Goal: Task Accomplishment & Management: Manage account settings

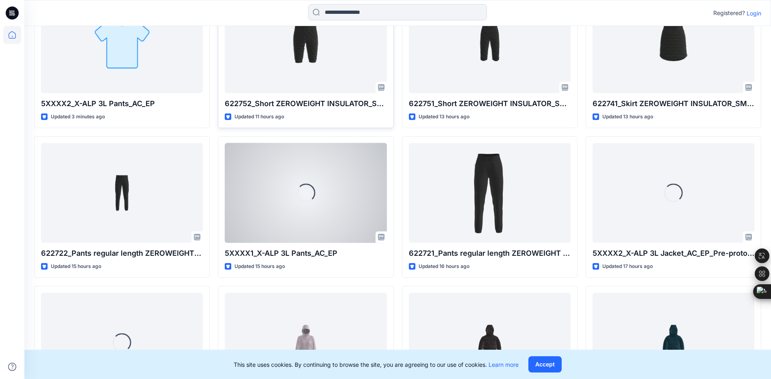
scroll to position [244, 0]
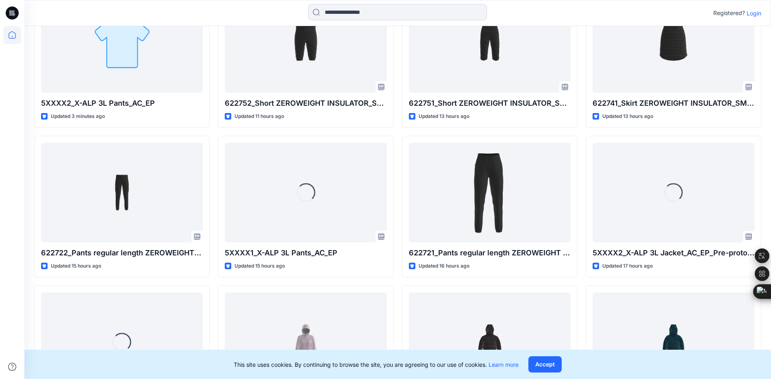
click at [754, 15] on p "Login" at bounding box center [754, 13] width 15 height 9
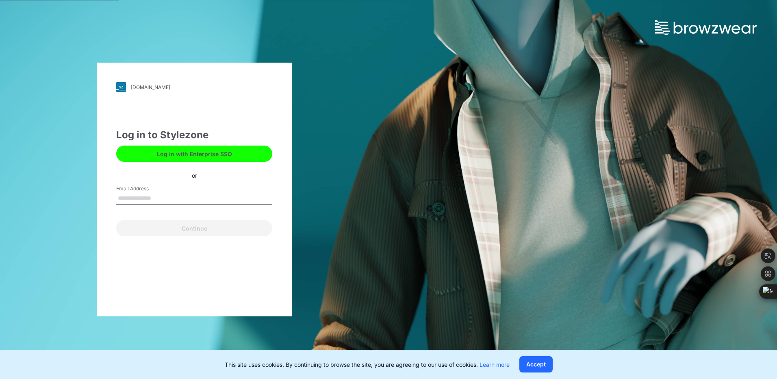
click at [169, 199] on input "Email Address" at bounding box center [194, 198] width 156 height 12
type input "**********"
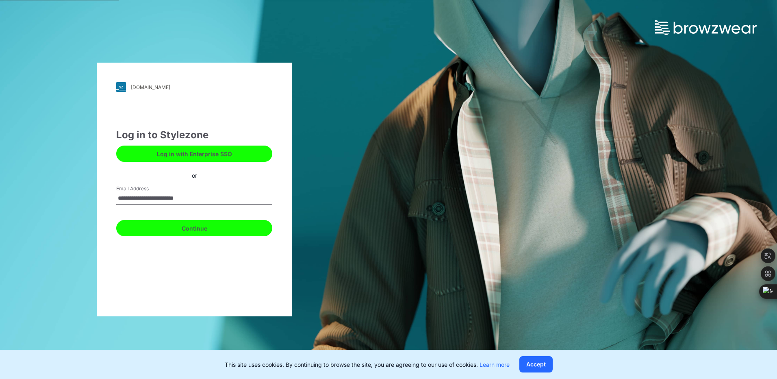
click at [184, 223] on button "Continue" at bounding box center [194, 228] width 156 height 16
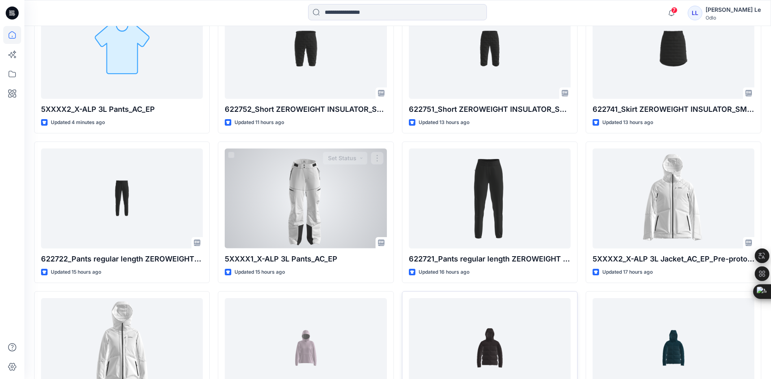
scroll to position [325, 0]
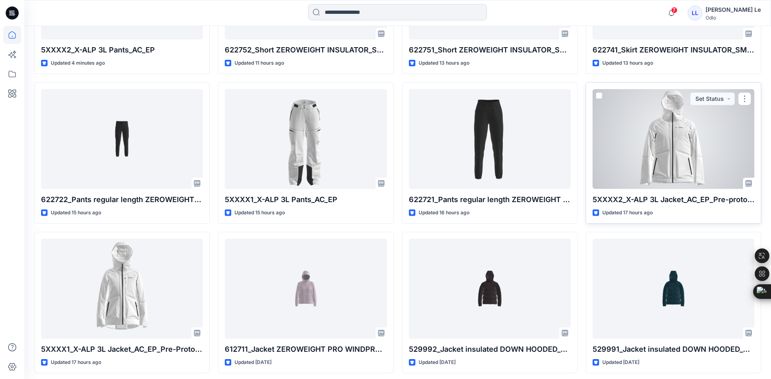
click at [665, 134] on div at bounding box center [674, 139] width 162 height 100
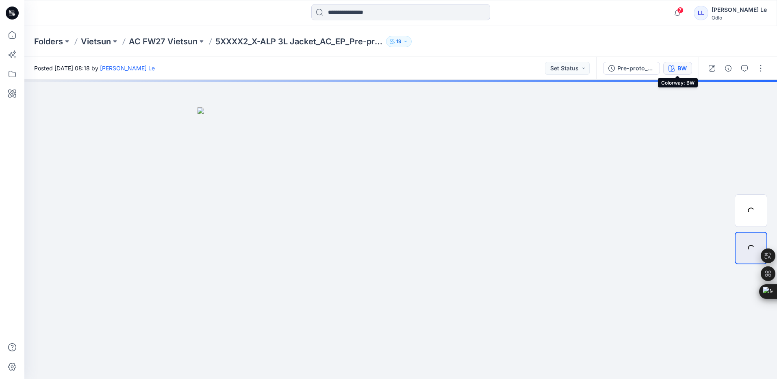
click at [675, 67] on button "BW" at bounding box center [677, 68] width 29 height 13
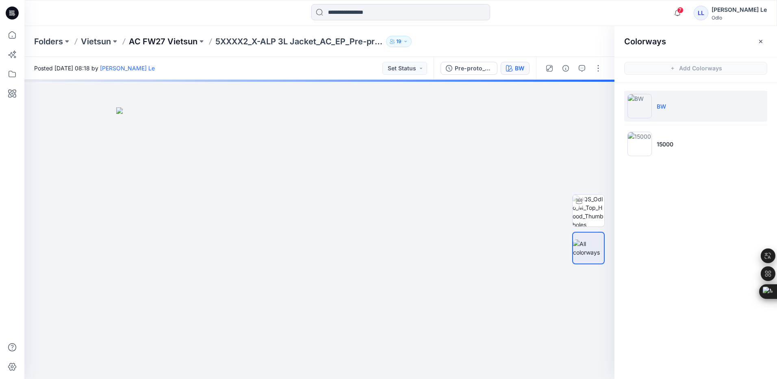
click at [156, 40] on p "AC FW27 Vietsun" at bounding box center [163, 41] width 69 height 11
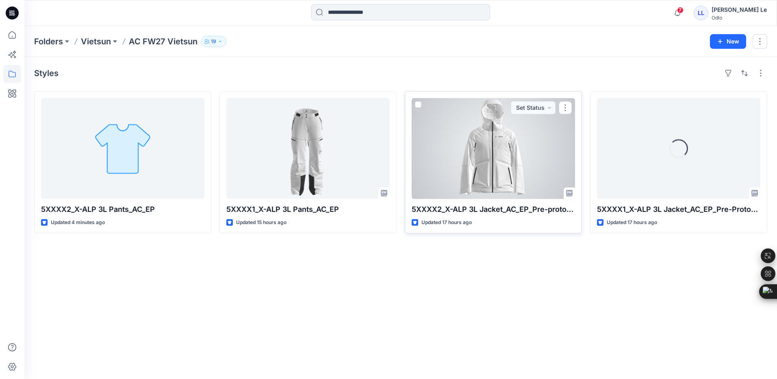
click at [522, 166] on div at bounding box center [493, 148] width 163 height 101
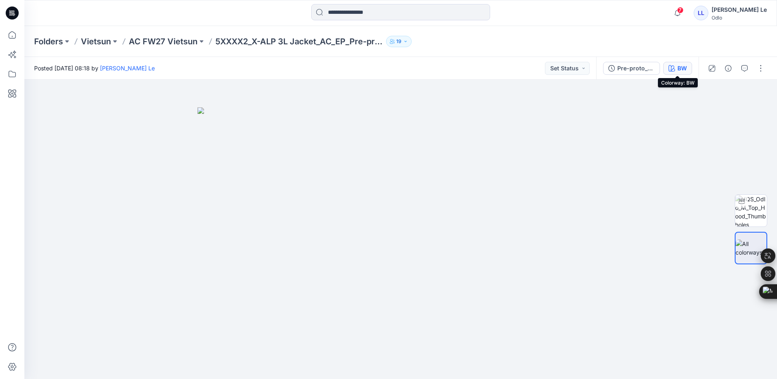
click at [677, 70] on button "BW" at bounding box center [677, 68] width 29 height 13
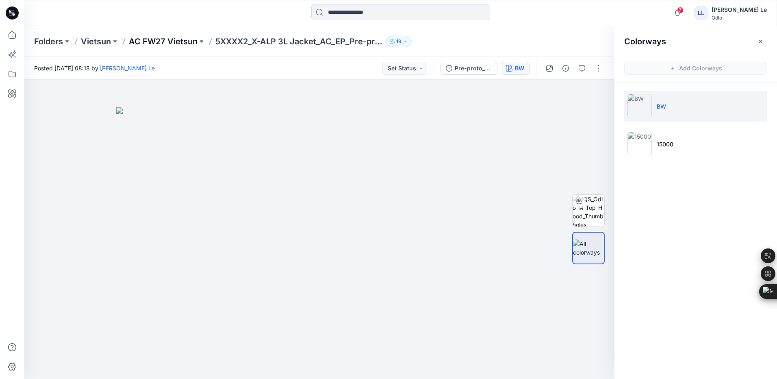
click at [177, 40] on p "AC FW27 Vietsun" at bounding box center [163, 41] width 69 height 11
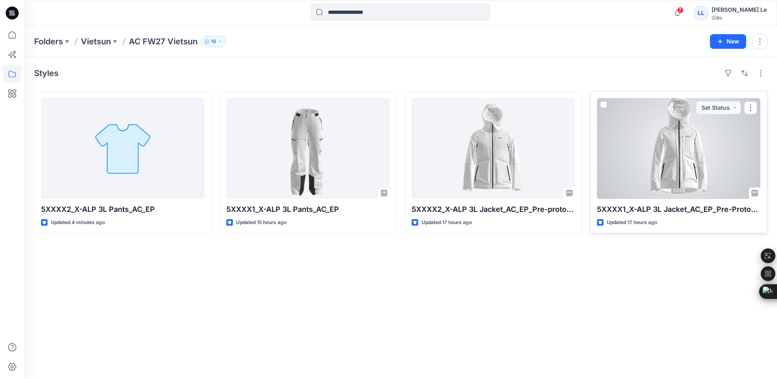
click at [720, 176] on div at bounding box center [678, 148] width 163 height 101
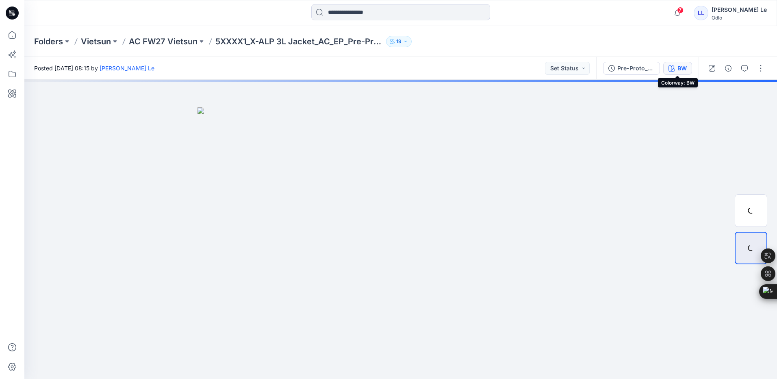
click at [683, 69] on div "BW" at bounding box center [682, 68] width 9 height 9
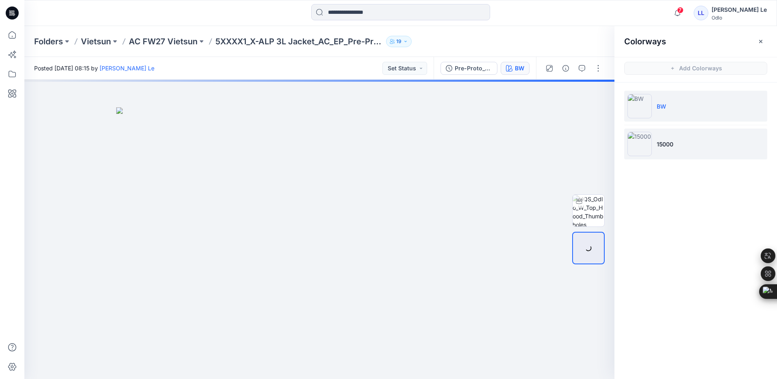
click at [630, 141] on img at bounding box center [640, 144] width 24 height 24
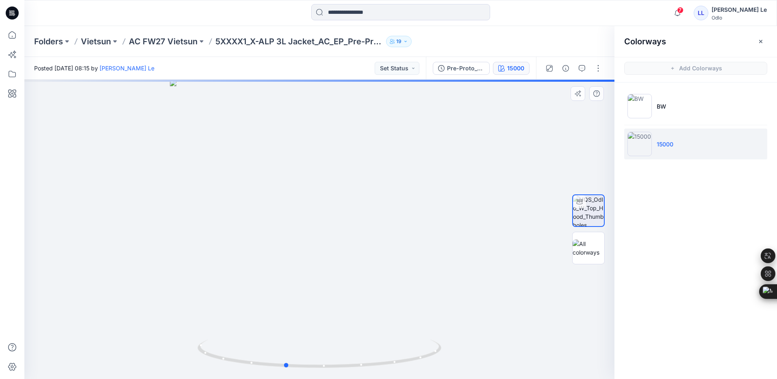
drag, startPoint x: 319, startPoint y: 369, endPoint x: 285, endPoint y: 326, distance: 55.0
click at [285, 326] on div at bounding box center [319, 229] width 590 height 299
click at [576, 250] on img at bounding box center [589, 247] width 32 height 17
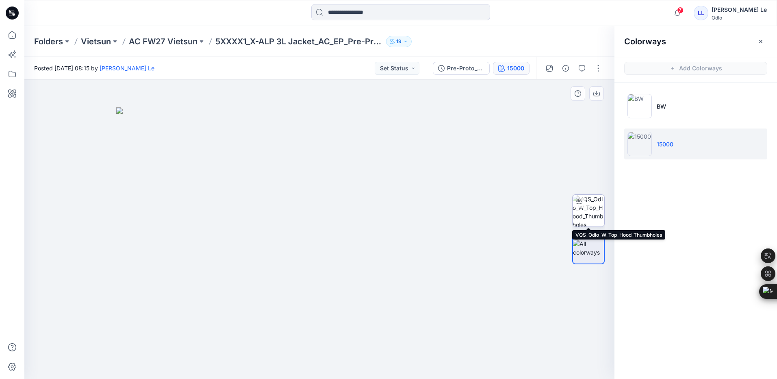
click at [593, 214] on img at bounding box center [589, 211] width 32 height 32
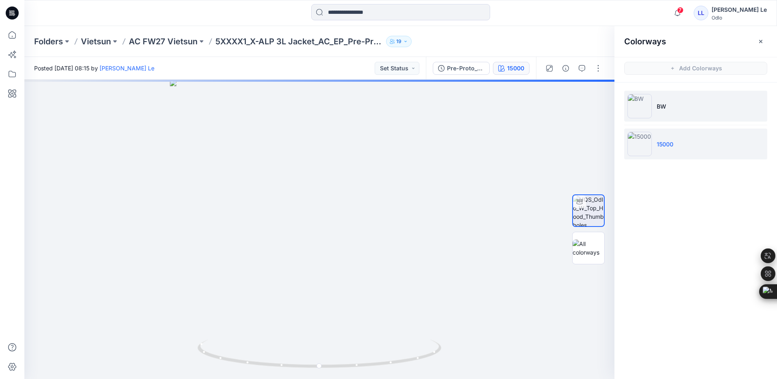
click at [677, 111] on li "BW" at bounding box center [695, 106] width 143 height 31
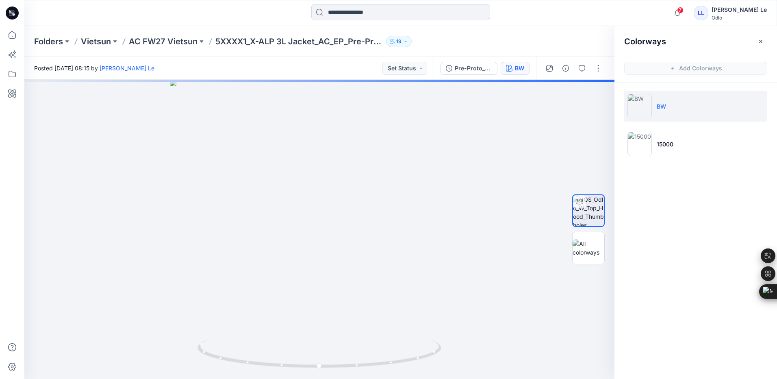
click at [648, 113] on img at bounding box center [640, 106] width 24 height 24
click at [154, 42] on p "AC FW27 Vietsun" at bounding box center [163, 41] width 69 height 11
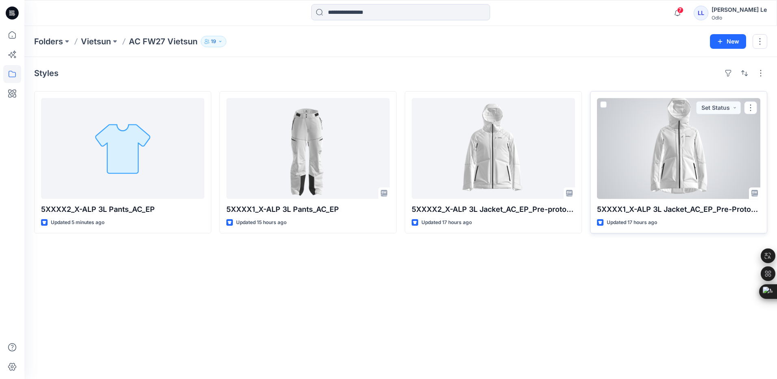
click at [713, 169] on div at bounding box center [678, 148] width 163 height 101
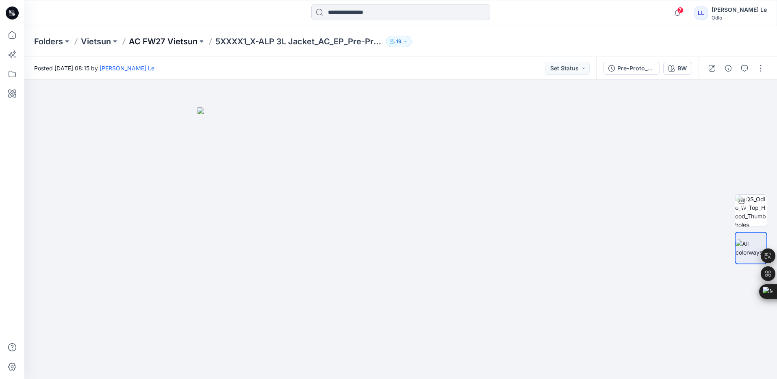
click at [154, 38] on p "AC FW27 Vietsun" at bounding box center [163, 41] width 69 height 11
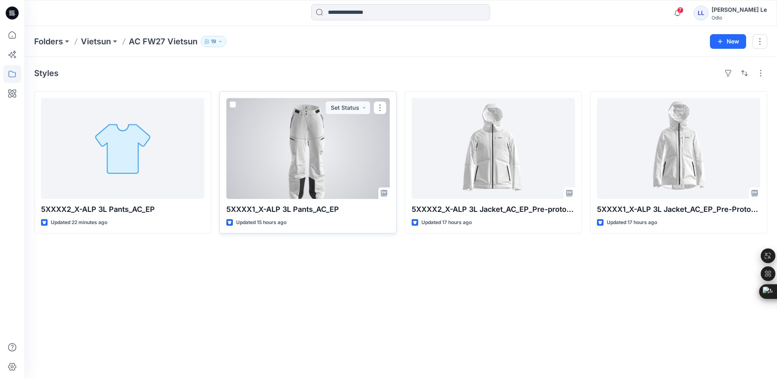
click at [313, 167] on div at bounding box center [307, 148] width 163 height 101
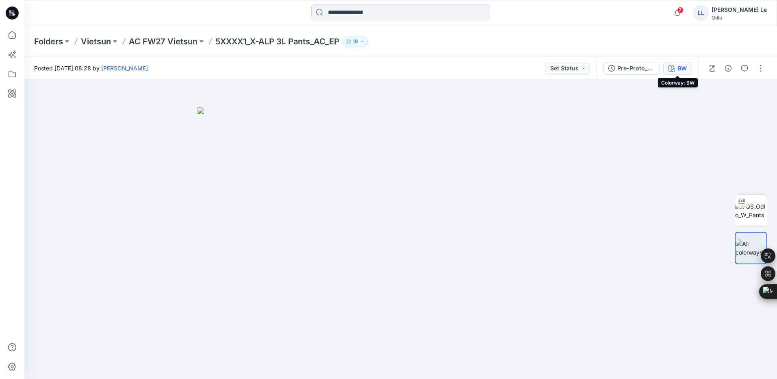
click at [674, 66] on icon "button" at bounding box center [672, 68] width 7 height 7
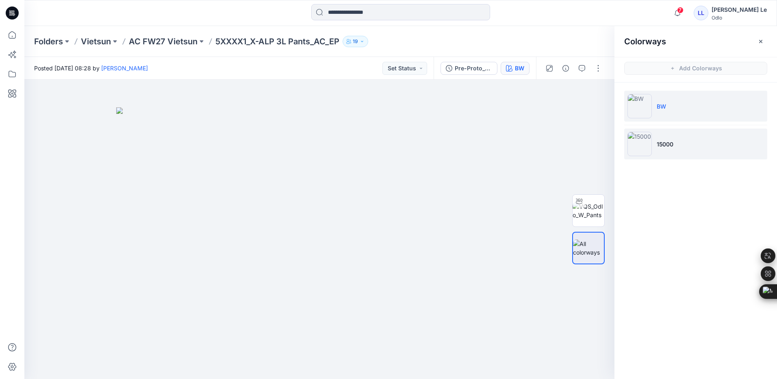
click at [650, 143] on img at bounding box center [640, 144] width 24 height 24
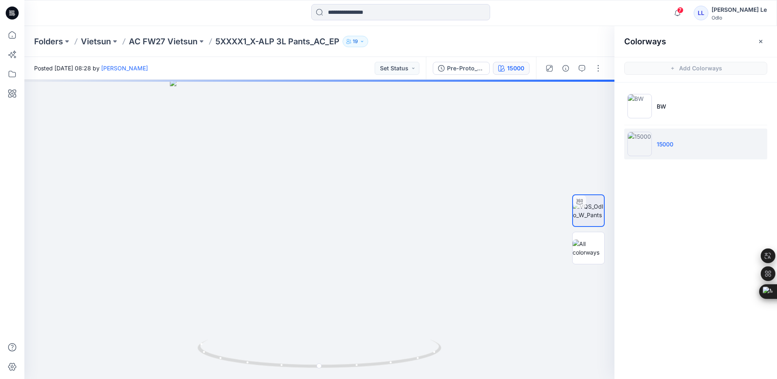
click at [692, 142] on li "15000" at bounding box center [695, 143] width 143 height 31
click at [673, 107] on li "BW" at bounding box center [695, 106] width 143 height 31
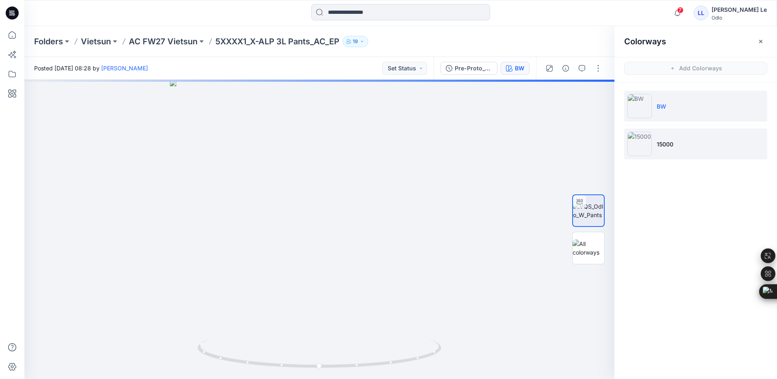
click at [665, 145] on p "15000" at bounding box center [665, 144] width 17 height 9
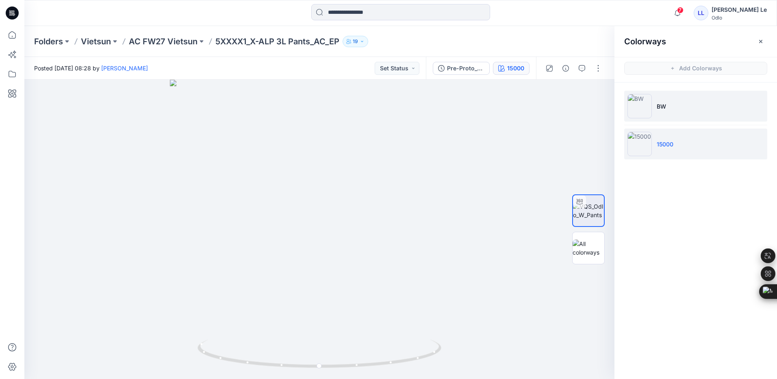
click at [693, 103] on li "BW" at bounding box center [695, 106] width 143 height 31
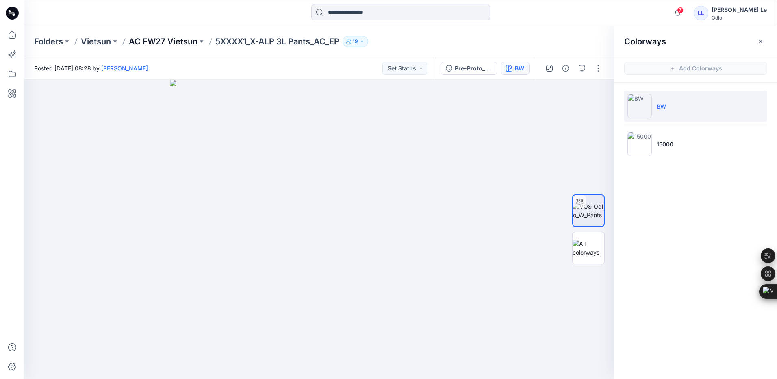
click at [167, 39] on p "AC FW27 Vietsun" at bounding box center [163, 41] width 69 height 11
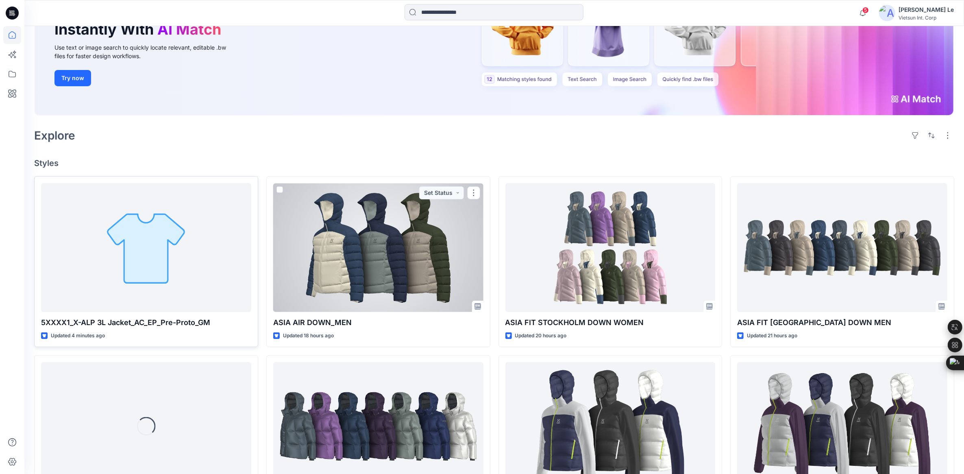
scroll to position [102, 0]
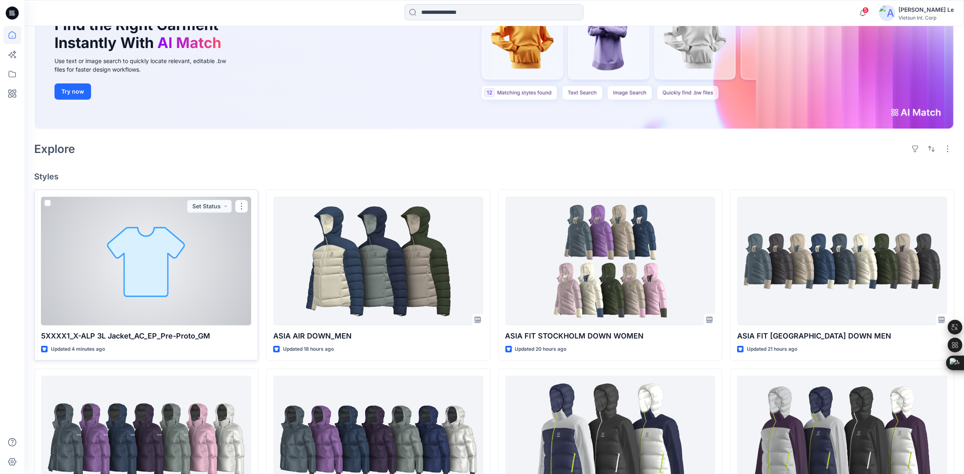
click at [135, 268] on div at bounding box center [146, 260] width 210 height 129
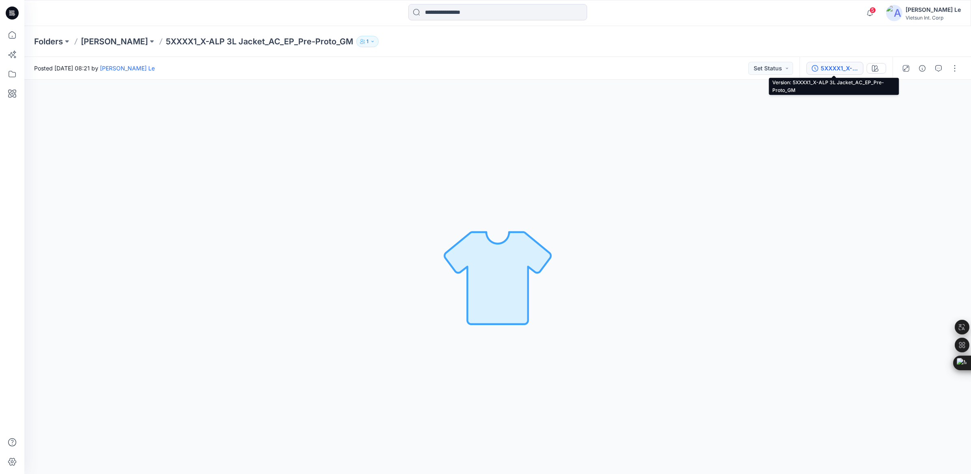
click at [829, 64] on div "5XXXX1_X-ALP 3L Jacket_AC_EP_Pre-Proto_GM" at bounding box center [839, 68] width 37 height 9
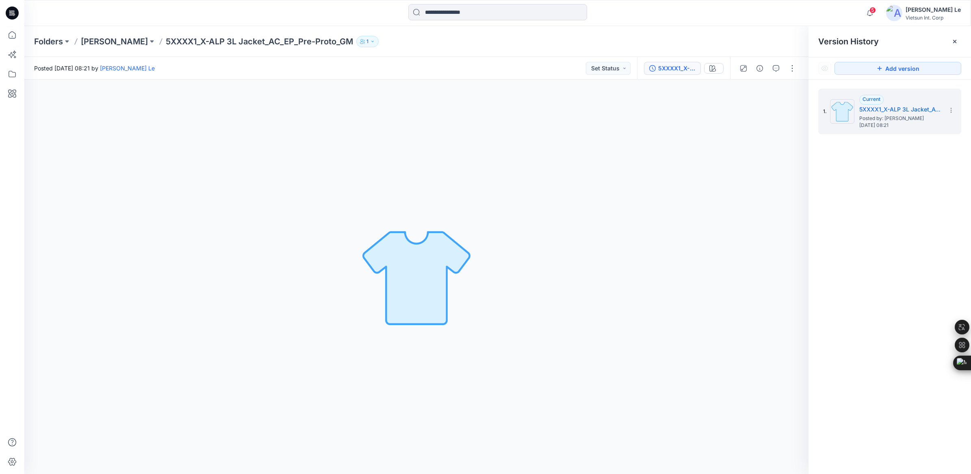
click at [513, 225] on div "Loading... Material Properties Loading..." at bounding box center [416, 277] width 785 height 394
click at [94, 41] on p "Luyen" at bounding box center [114, 41] width 67 height 11
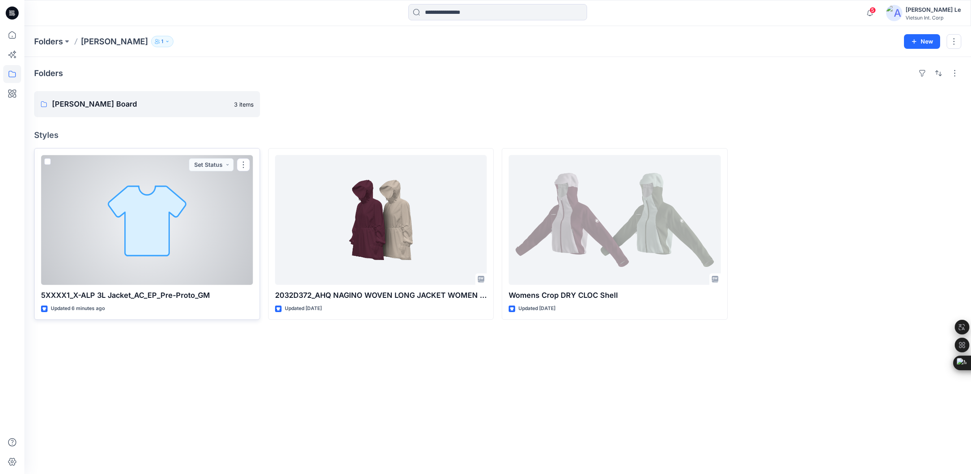
click at [135, 256] on div at bounding box center [147, 220] width 212 height 130
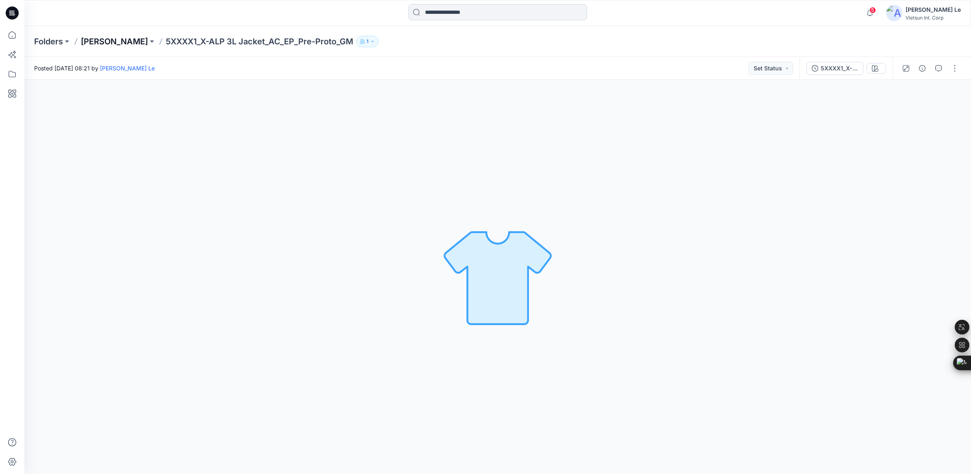
click at [87, 39] on p "Luyen" at bounding box center [114, 41] width 67 height 11
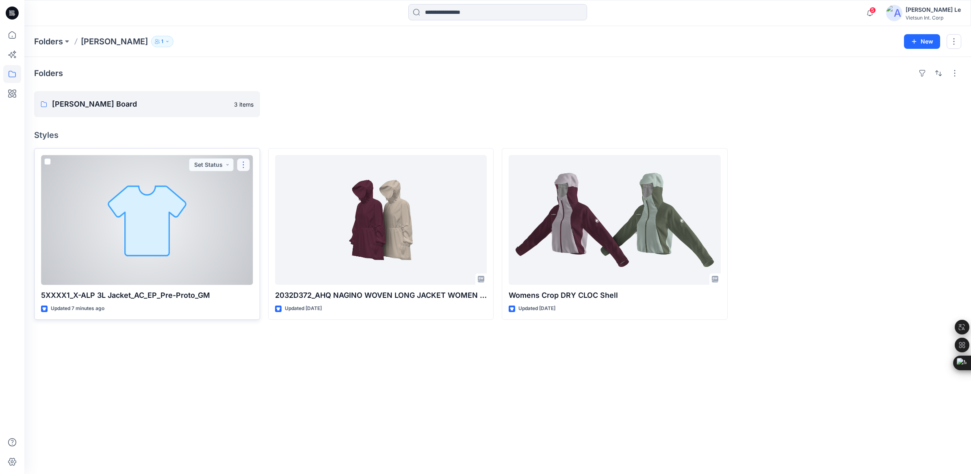
click at [244, 161] on button "button" at bounding box center [243, 164] width 13 height 13
click at [254, 178] on button "Edit" at bounding box center [283, 183] width 88 height 15
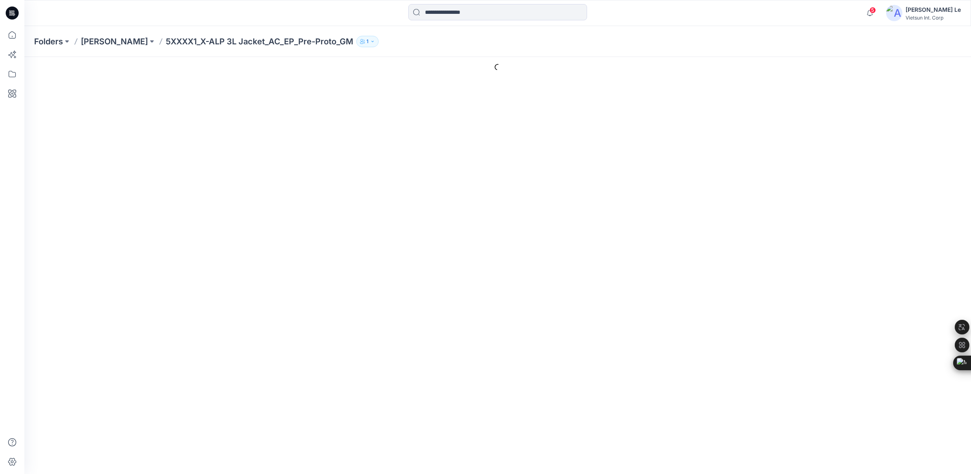
type input "**********"
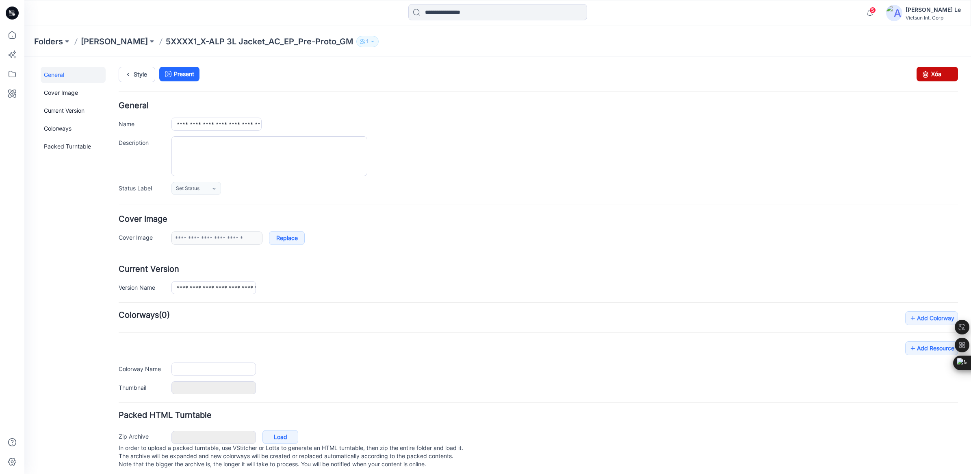
click at [940, 76] on link "Xóa" at bounding box center [937, 74] width 41 height 15
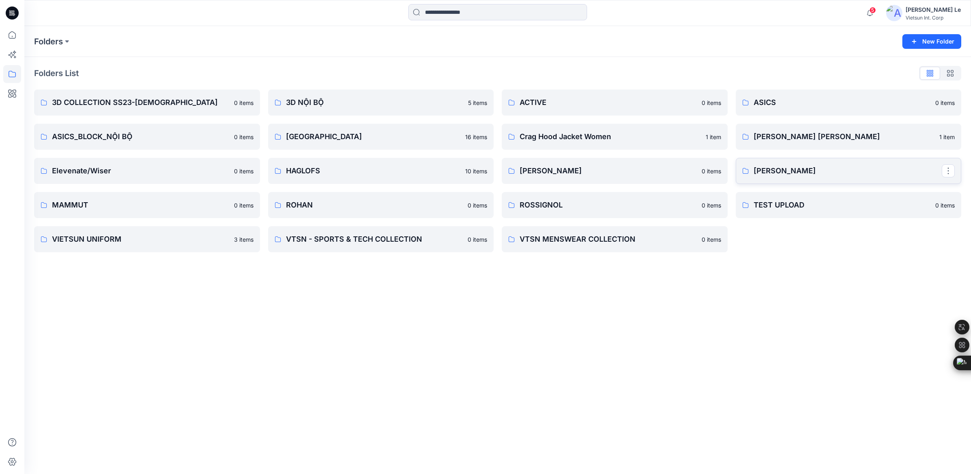
click at [806, 169] on p "[PERSON_NAME]" at bounding box center [848, 170] width 189 height 11
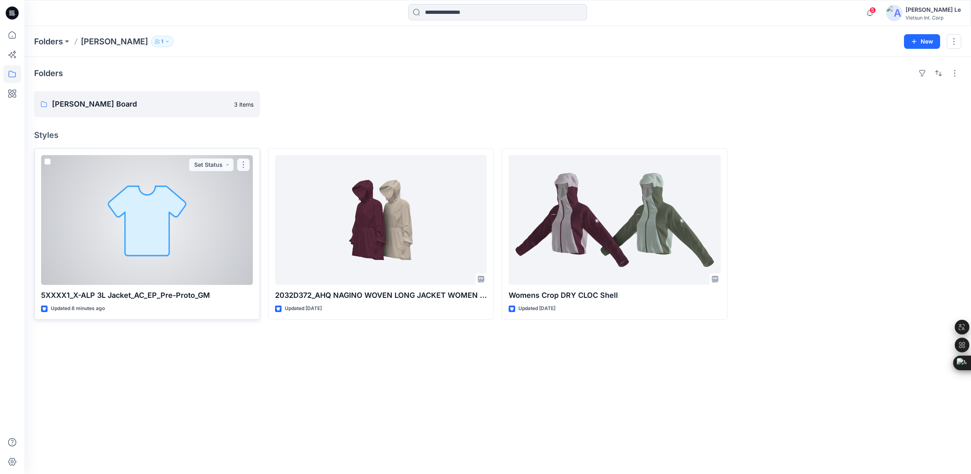
click at [243, 165] on button "button" at bounding box center [243, 164] width 13 height 13
click at [264, 182] on button "Edit" at bounding box center [283, 183] width 88 height 15
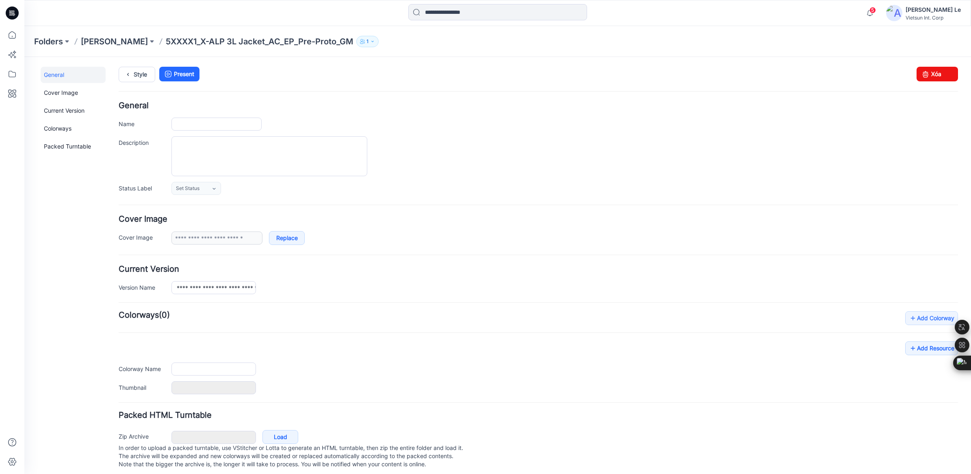
type input "**********"
click at [934, 76] on link "Xóa" at bounding box center [937, 74] width 41 height 15
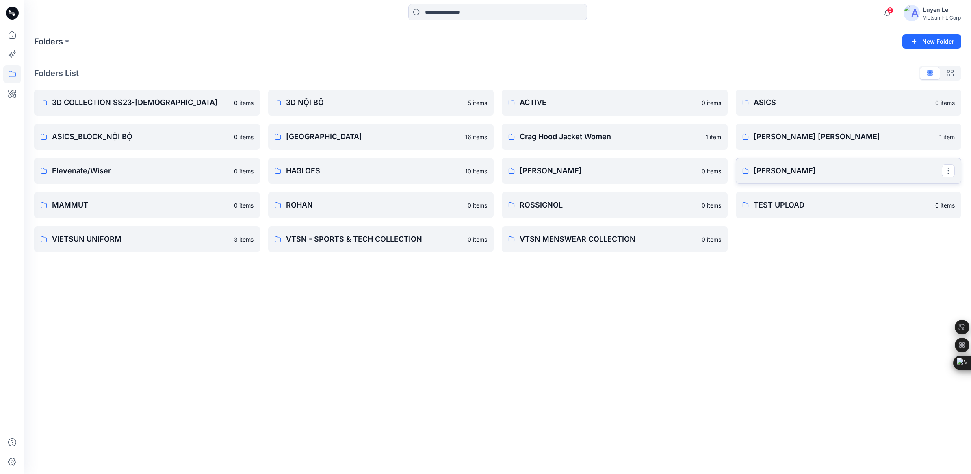
click at [758, 174] on p "Luyen" at bounding box center [848, 170] width 189 height 11
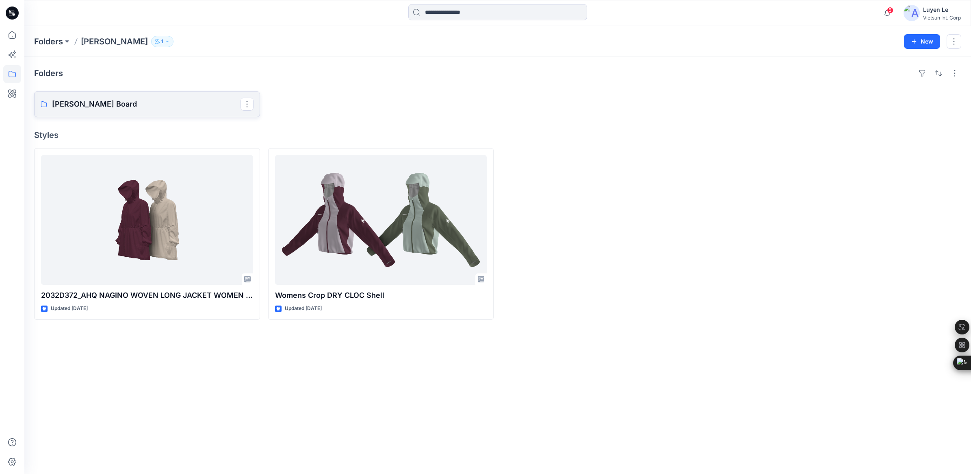
click at [120, 110] on link "Luyen Board" at bounding box center [147, 104] width 226 height 26
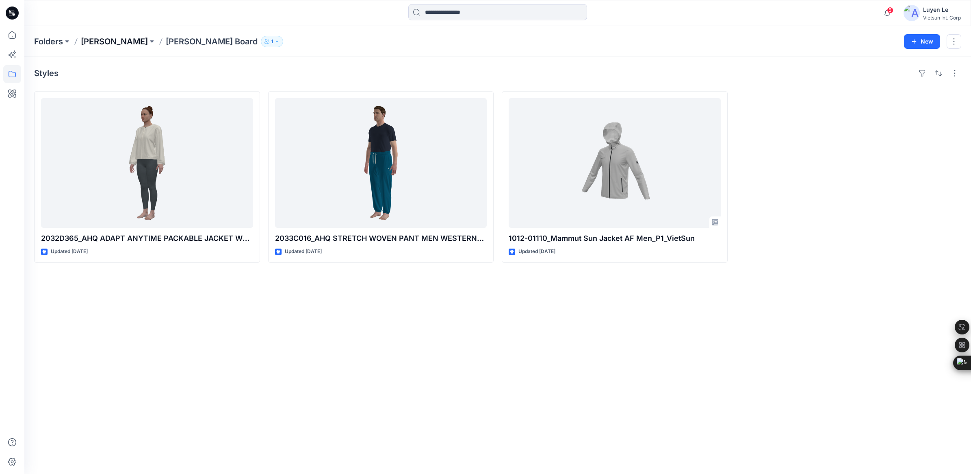
click at [92, 43] on p "[PERSON_NAME]" at bounding box center [114, 41] width 67 height 11
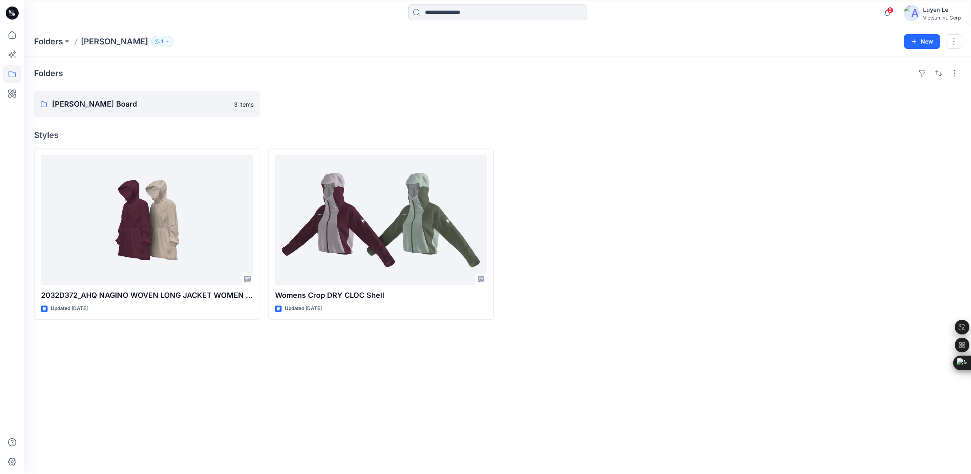
click at [254, 395] on div "Folders Luyen Board 3 items Styles 2032D372_AHQ NAGINO WOVEN LONG JACKET WOMEN …" at bounding box center [497, 265] width 947 height 417
click at [613, 224] on div at bounding box center [615, 234] width 226 height 172
click at [211, 413] on div "Folders Luyen Board 3 items Styles 2032D372_AHQ NAGINO WOVEN LONG JACKET WOMEN …" at bounding box center [497, 265] width 947 height 417
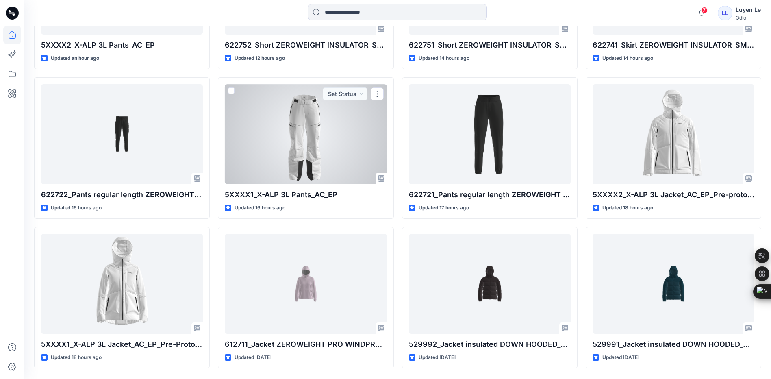
scroll to position [359, 0]
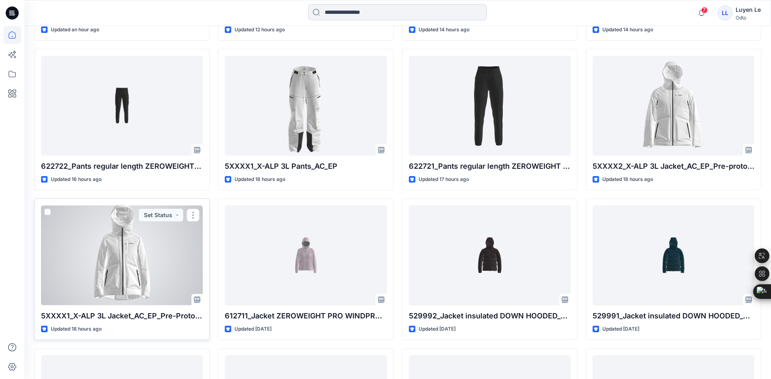
click at [74, 298] on div at bounding box center [122, 255] width 162 height 100
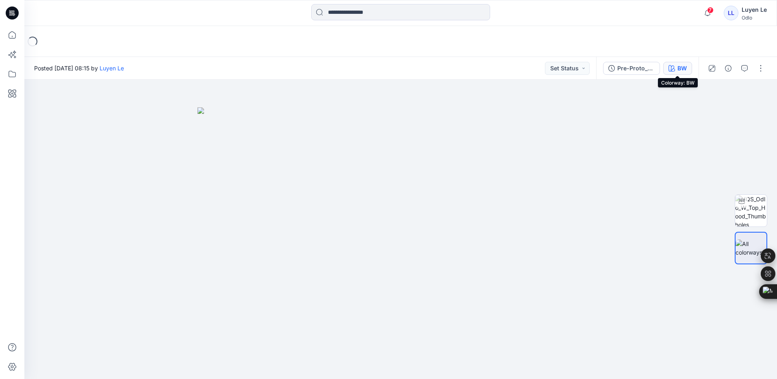
click at [683, 72] on div "BW" at bounding box center [682, 68] width 9 height 9
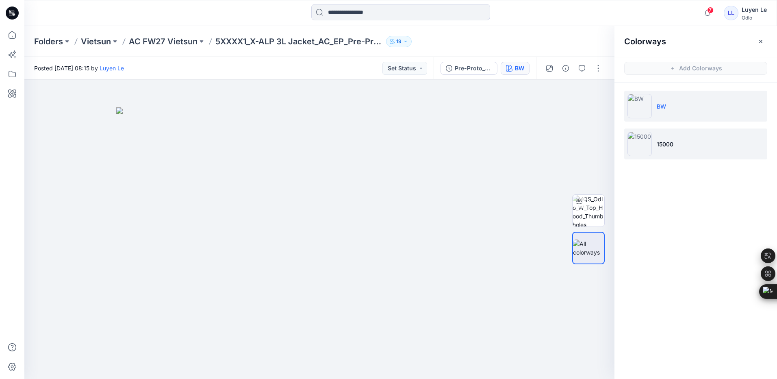
click at [656, 143] on li "15000" at bounding box center [695, 143] width 143 height 31
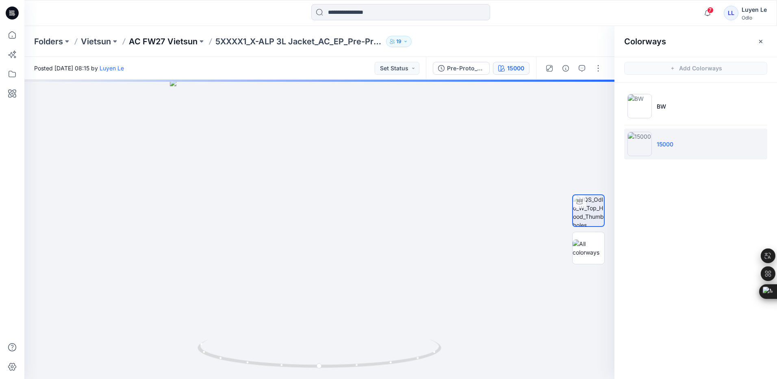
click at [143, 39] on p "AC FW27 Vietsun" at bounding box center [163, 41] width 69 height 11
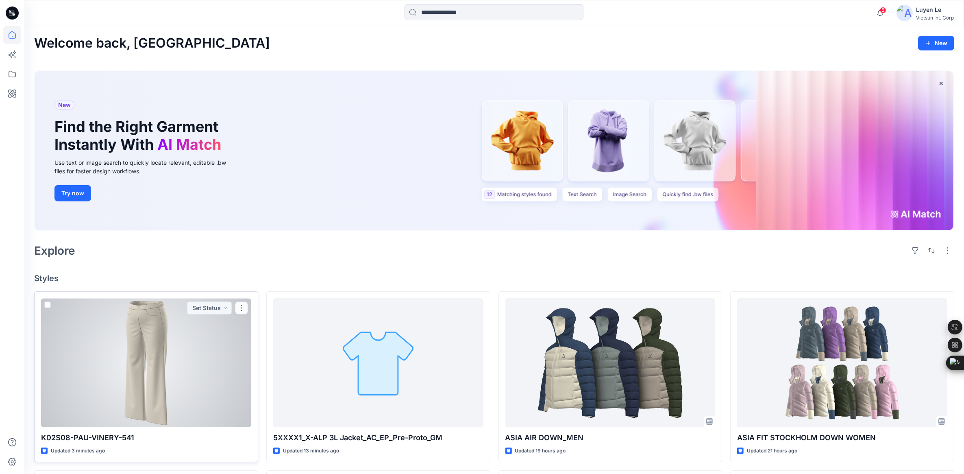
click at [212, 374] on div at bounding box center [146, 362] width 210 height 129
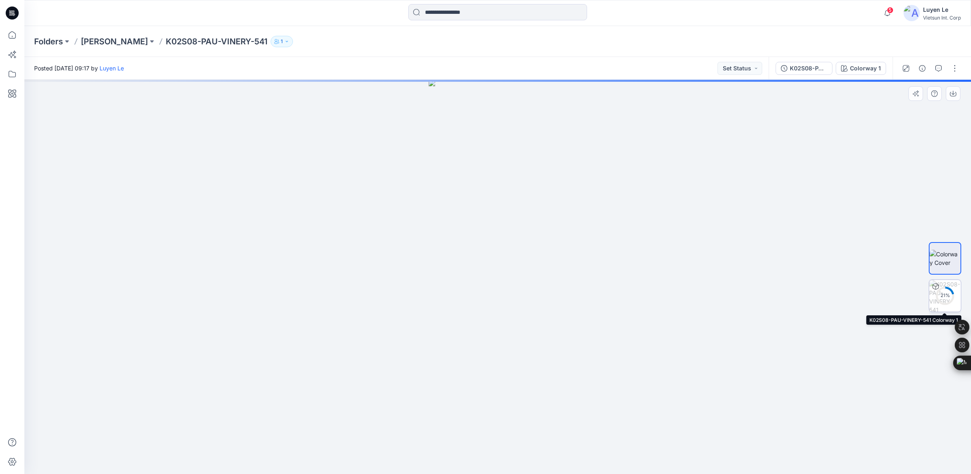
click at [951, 300] on circle at bounding box center [945, 295] width 16 height 16
